Goal: Information Seeking & Learning: Learn about a topic

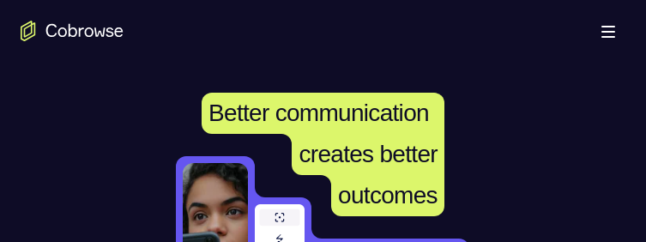
scroll to position [457, 0]
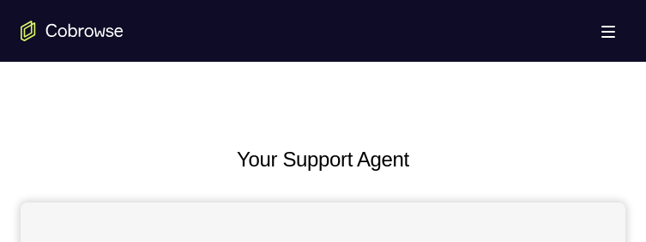
scroll to position [796, 0]
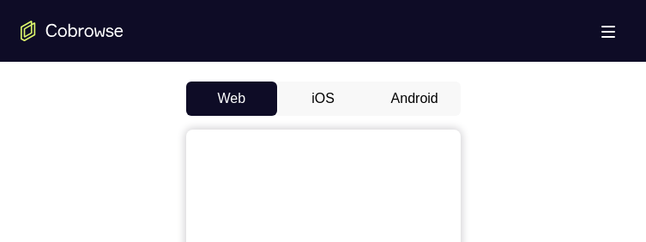
click at [426, 116] on button "Android" at bounding box center [415, 99] width 92 height 34
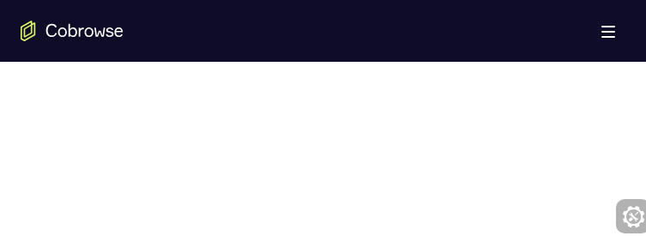
scroll to position [1235, 0]
